Goal: Information Seeking & Learning: Learn about a topic

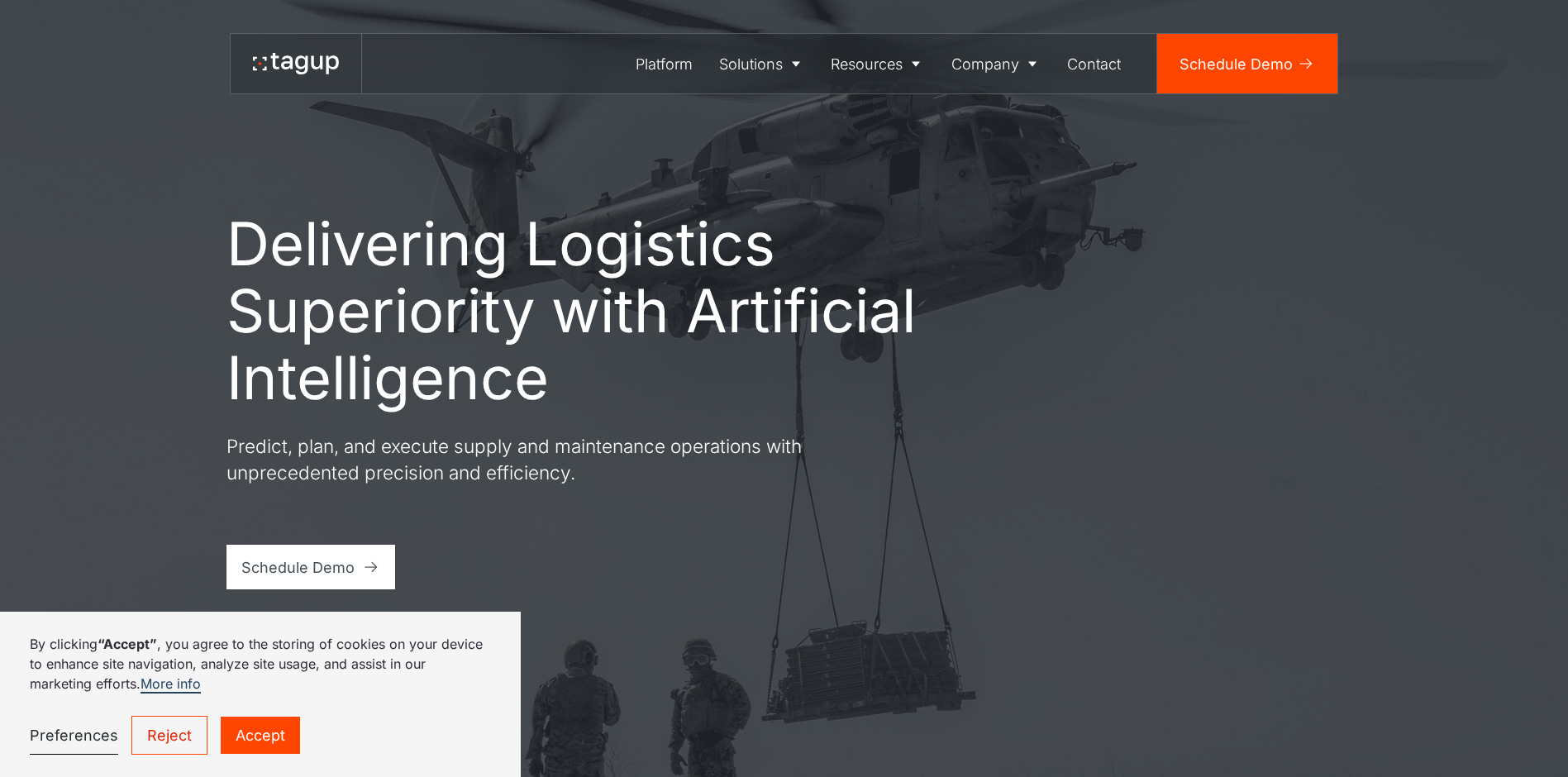
click at [190, 456] on link "Reject" at bounding box center [169, 734] width 76 height 38
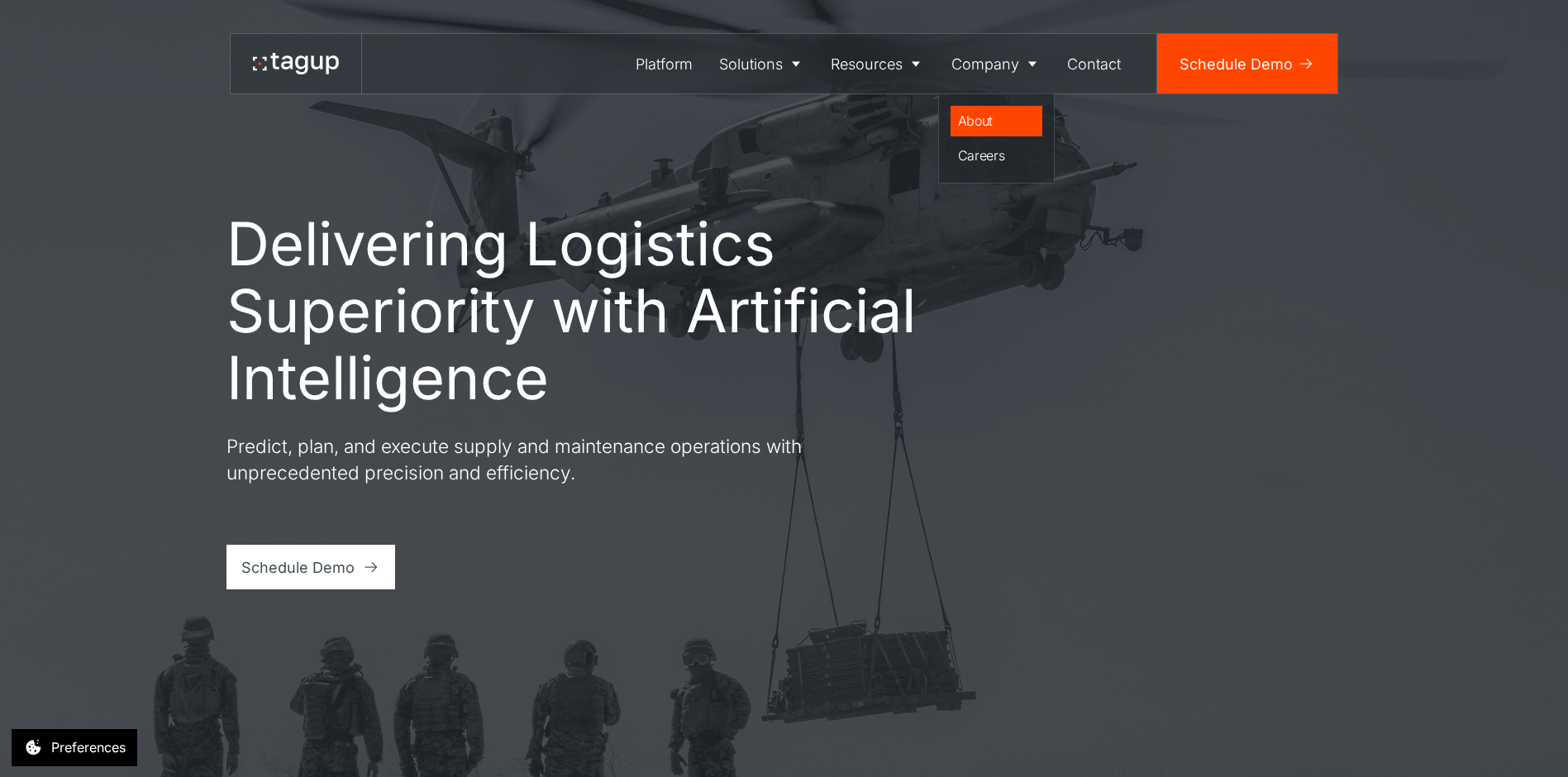
click at [826, 125] on div "About" at bounding box center [996, 121] width 78 height 20
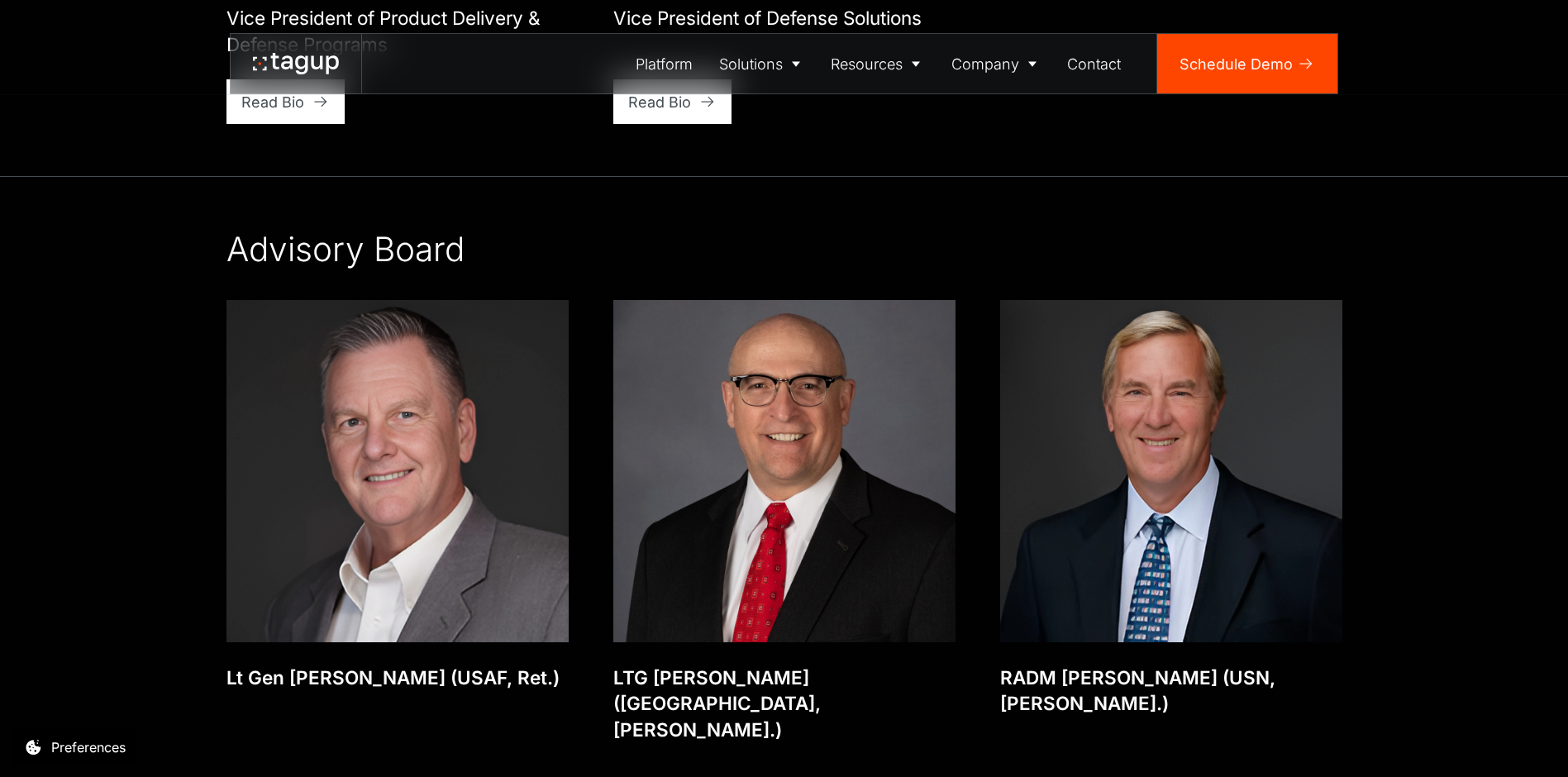
scroll to position [3224, 0]
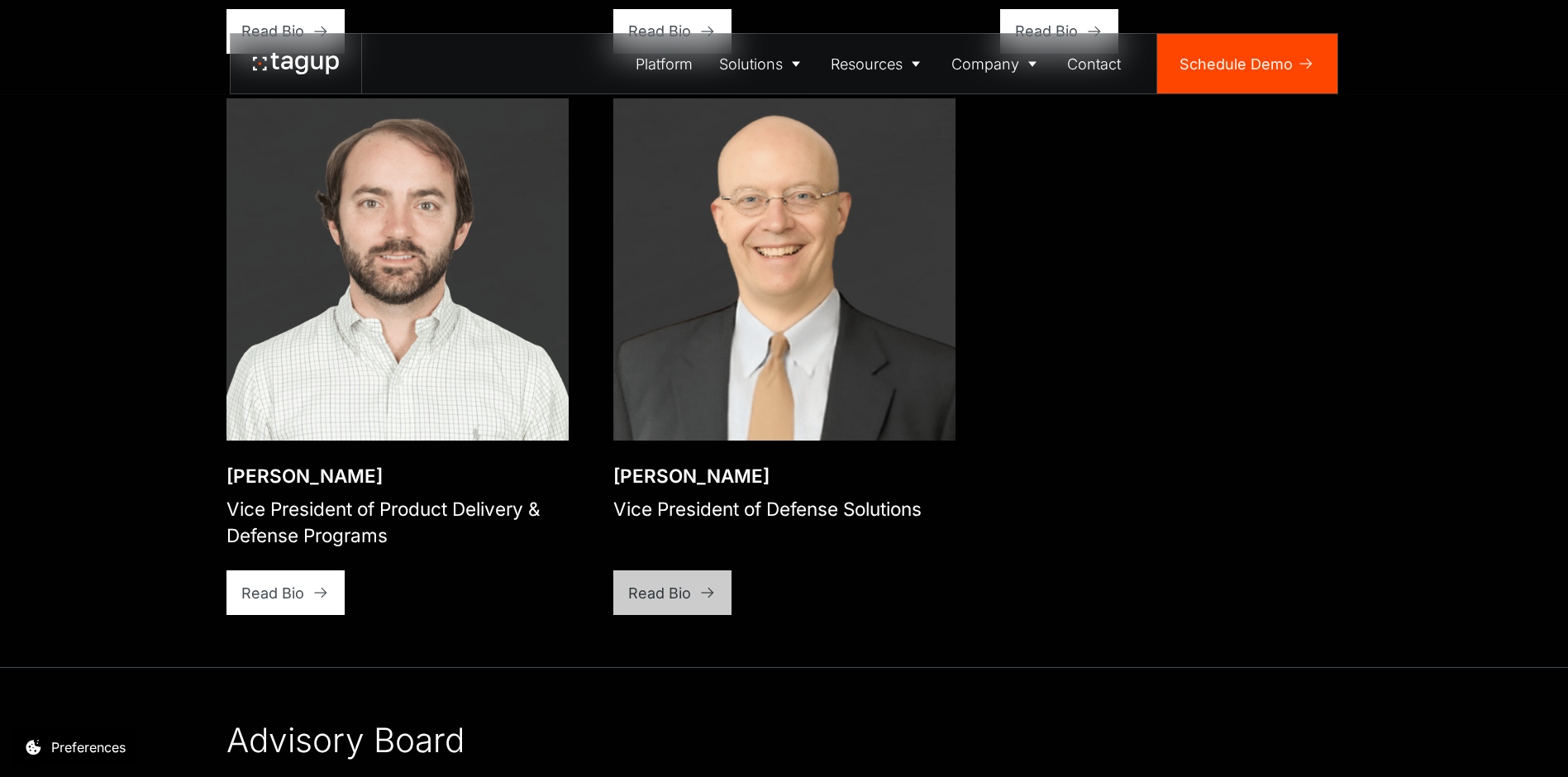
click at [656, 582] on div "Read Bio" at bounding box center [659, 593] width 62 height 22
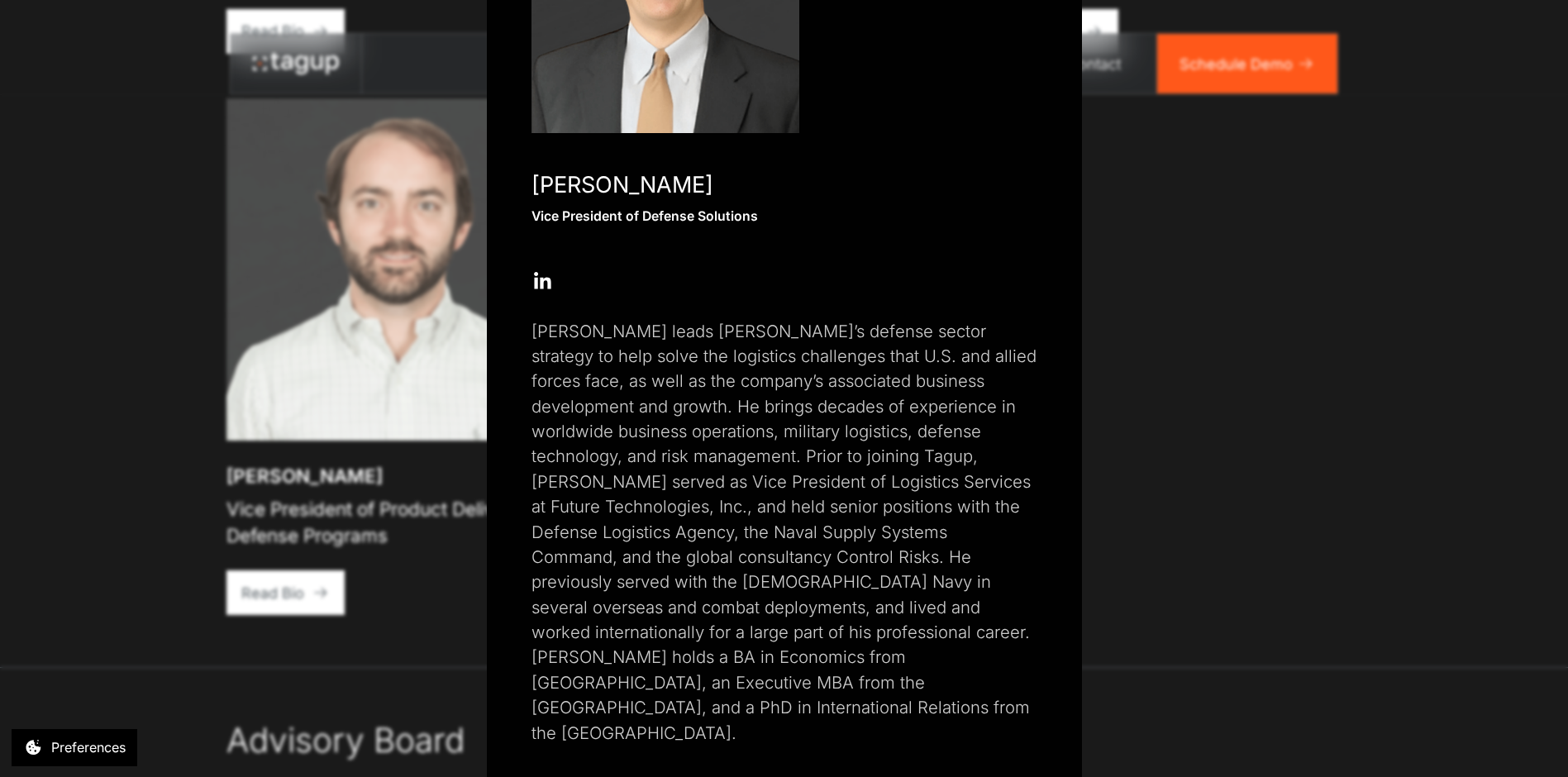
scroll to position [0, 0]
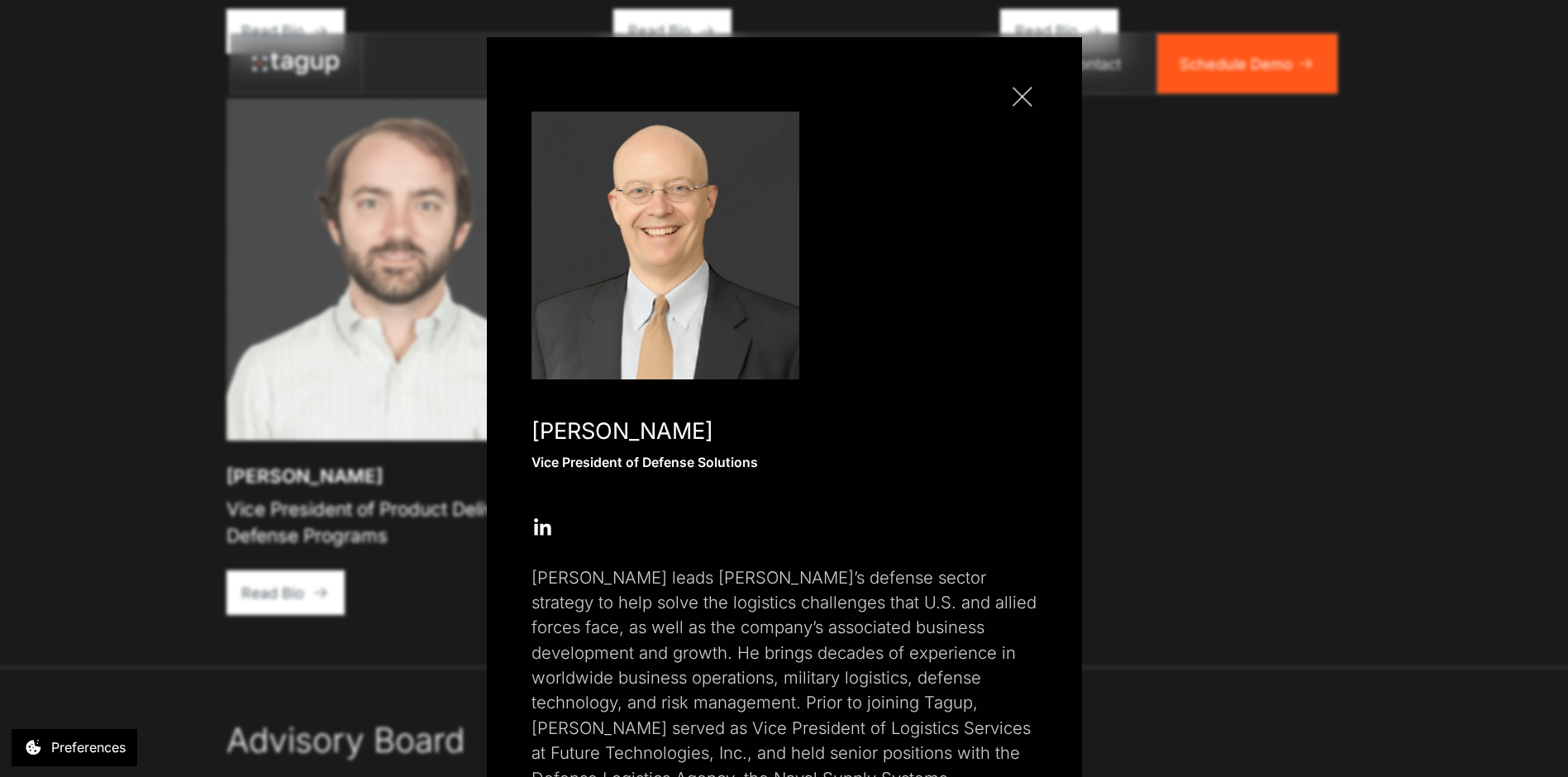
click at [1017, 92] on div at bounding box center [1022, 97] width 20 height 20
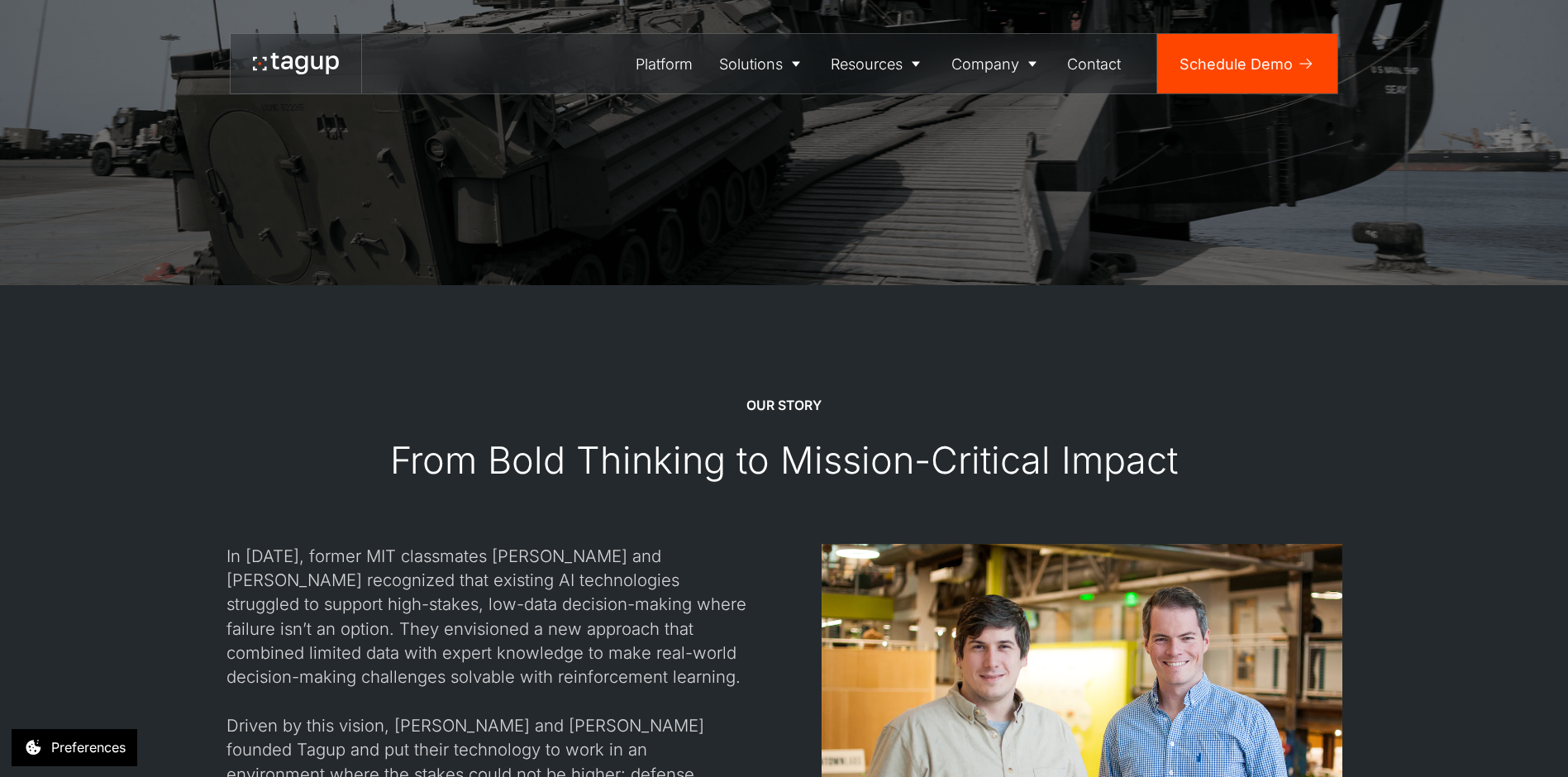
scroll to position [744, 0]
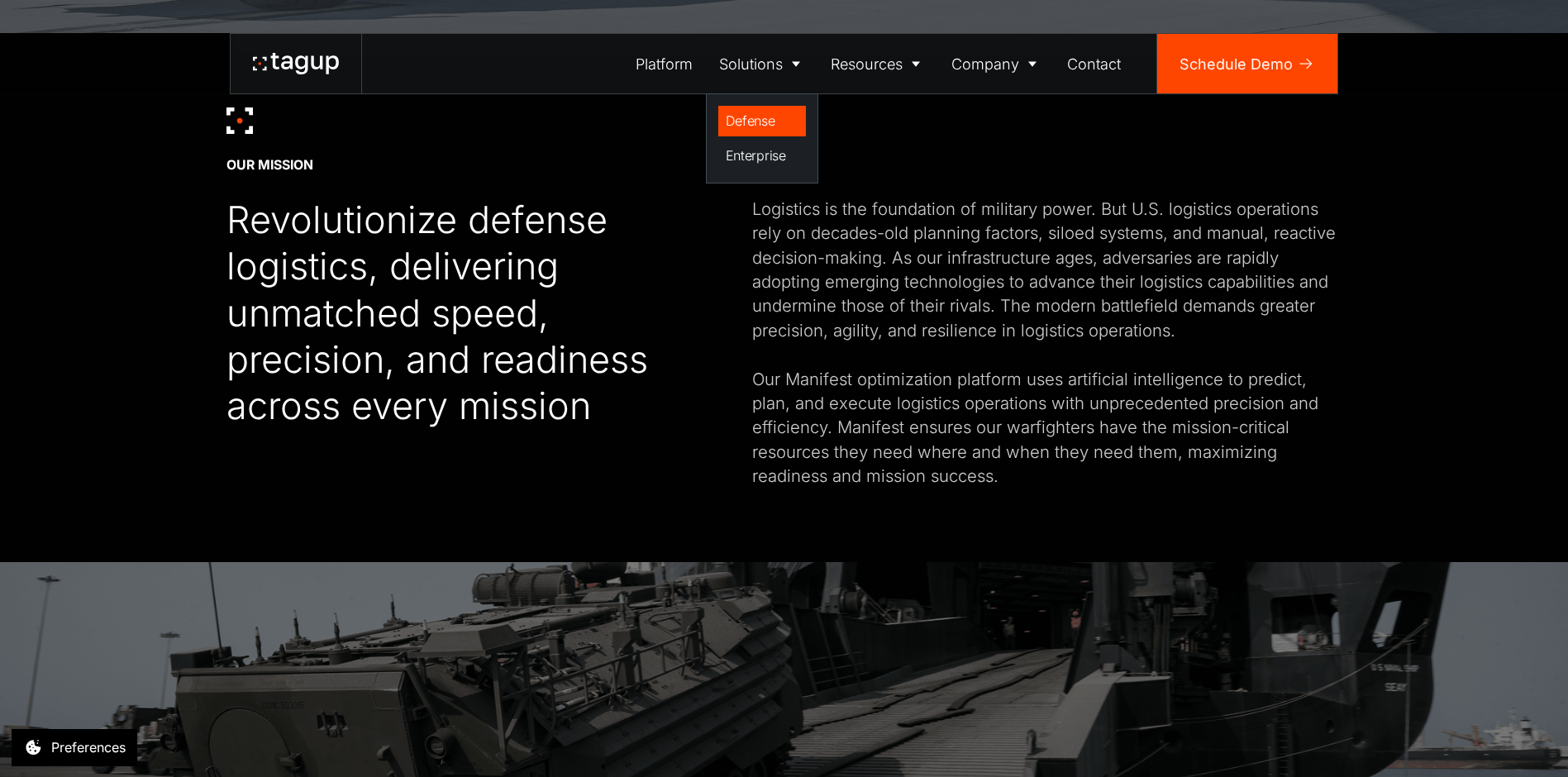
click at [749, 123] on div "Defense" at bounding box center [762, 121] width 73 height 20
